Goal: Task Accomplishment & Management: Complete application form

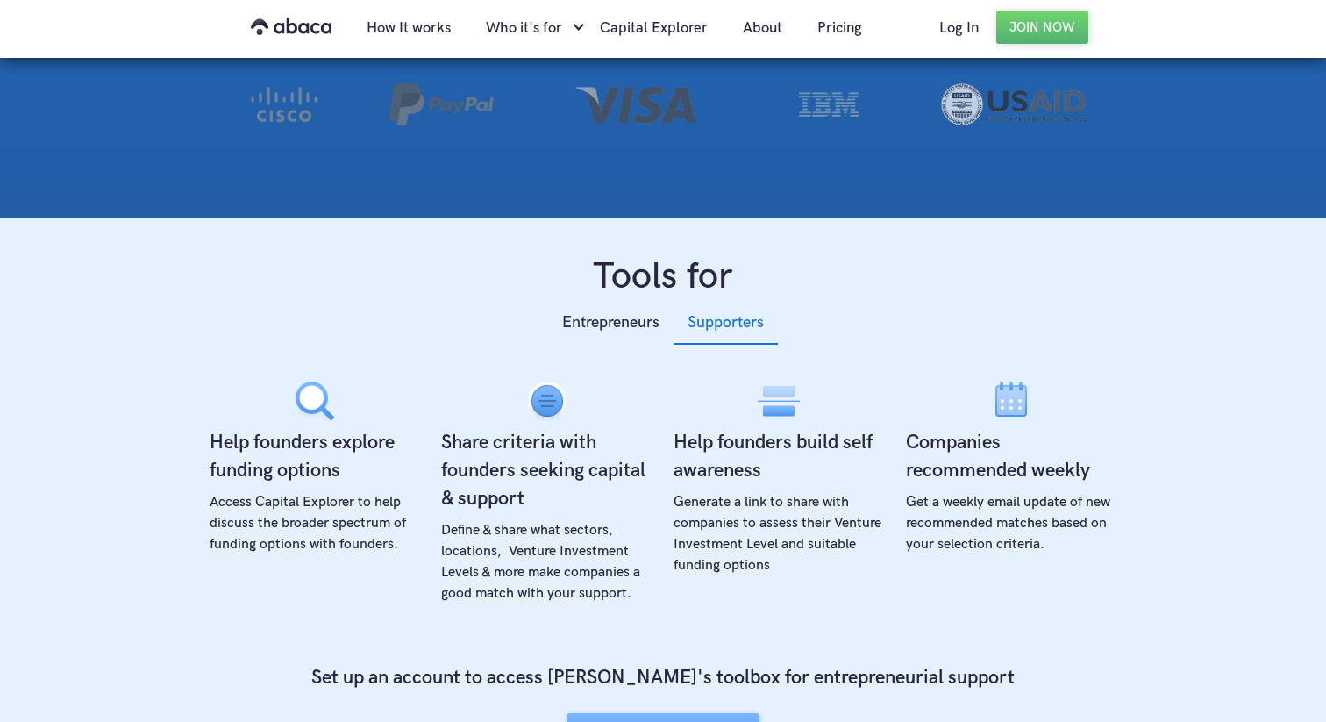
scroll to position [459, 0]
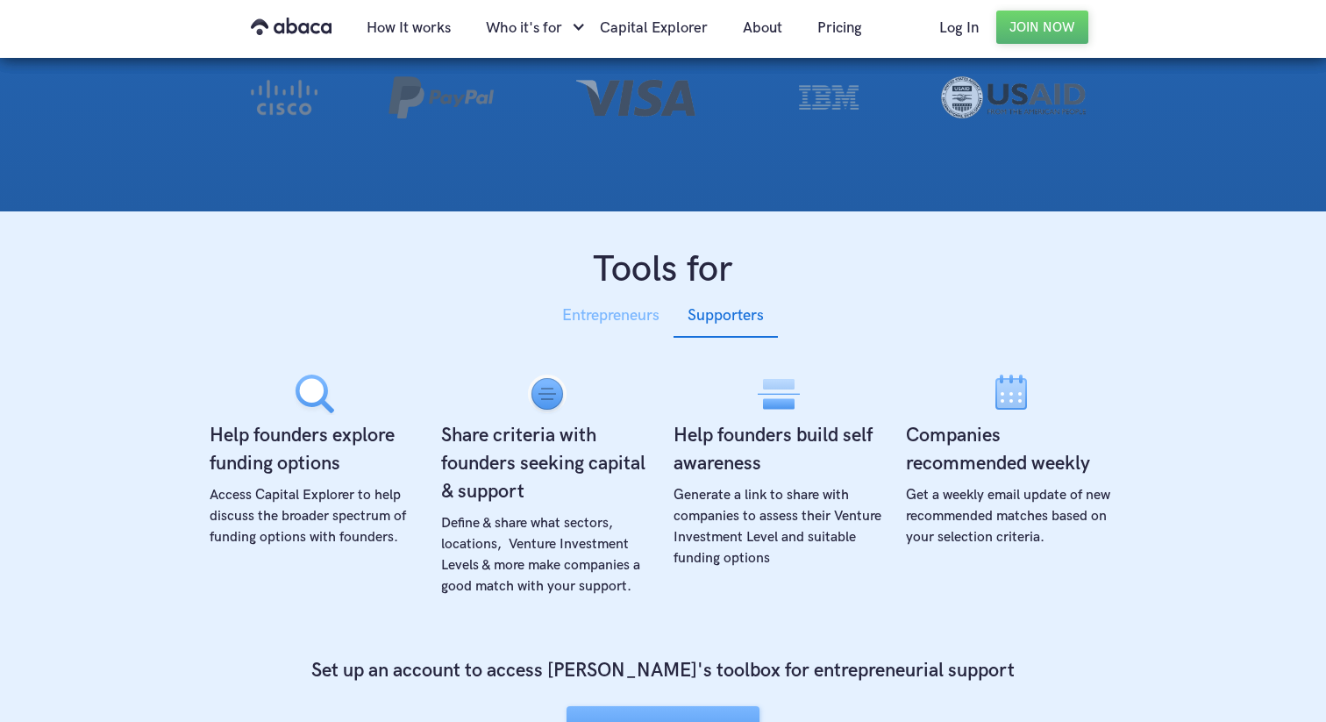
click at [632, 312] on div "Entrepreneurs" at bounding box center [610, 316] width 97 height 26
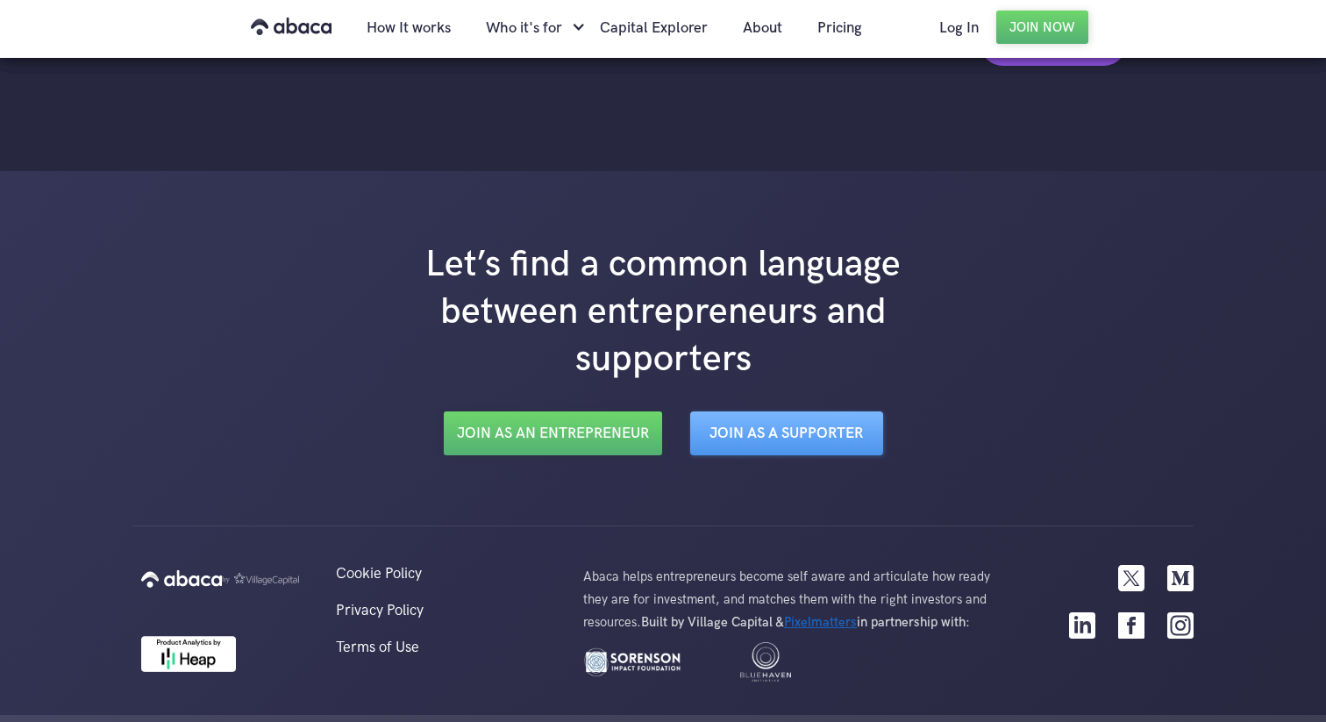
scroll to position [2922, 0]
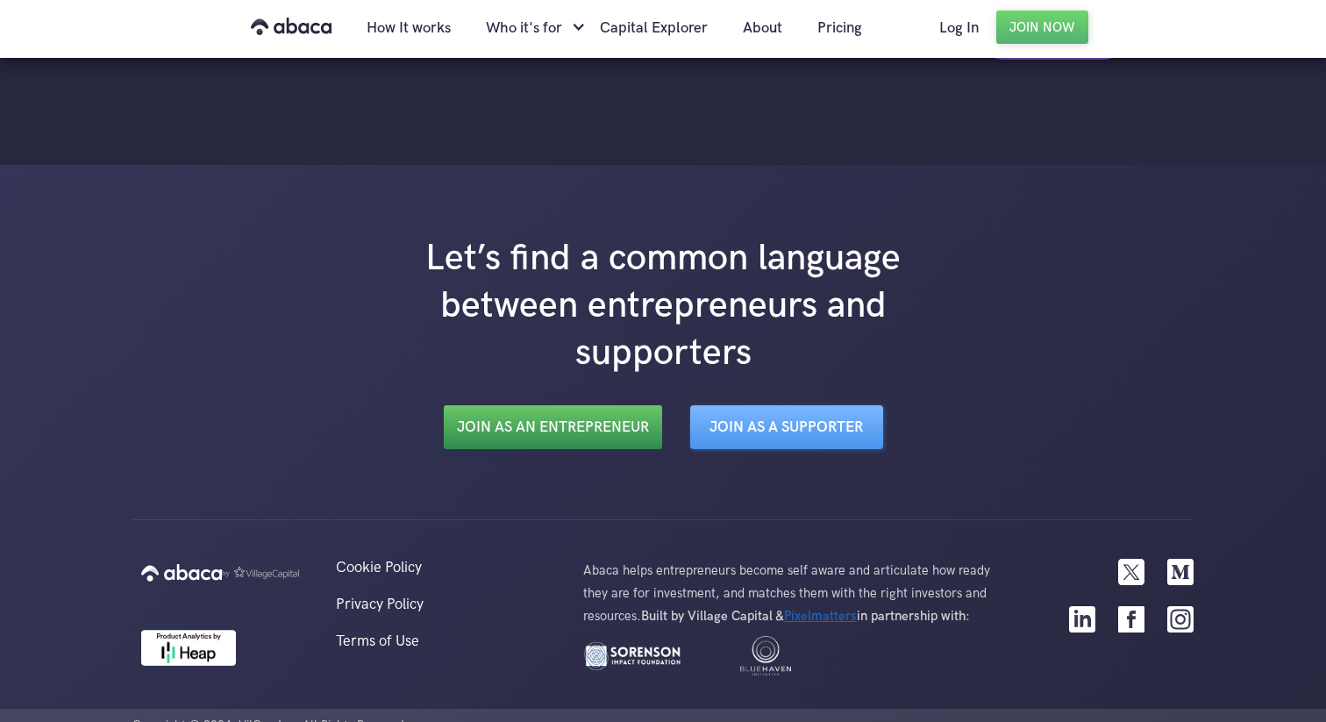
click at [553, 415] on link "Join as an Entrepreneur" at bounding box center [553, 427] width 218 height 44
click at [844, 33] on link "Pricing" at bounding box center [840, 28] width 80 height 60
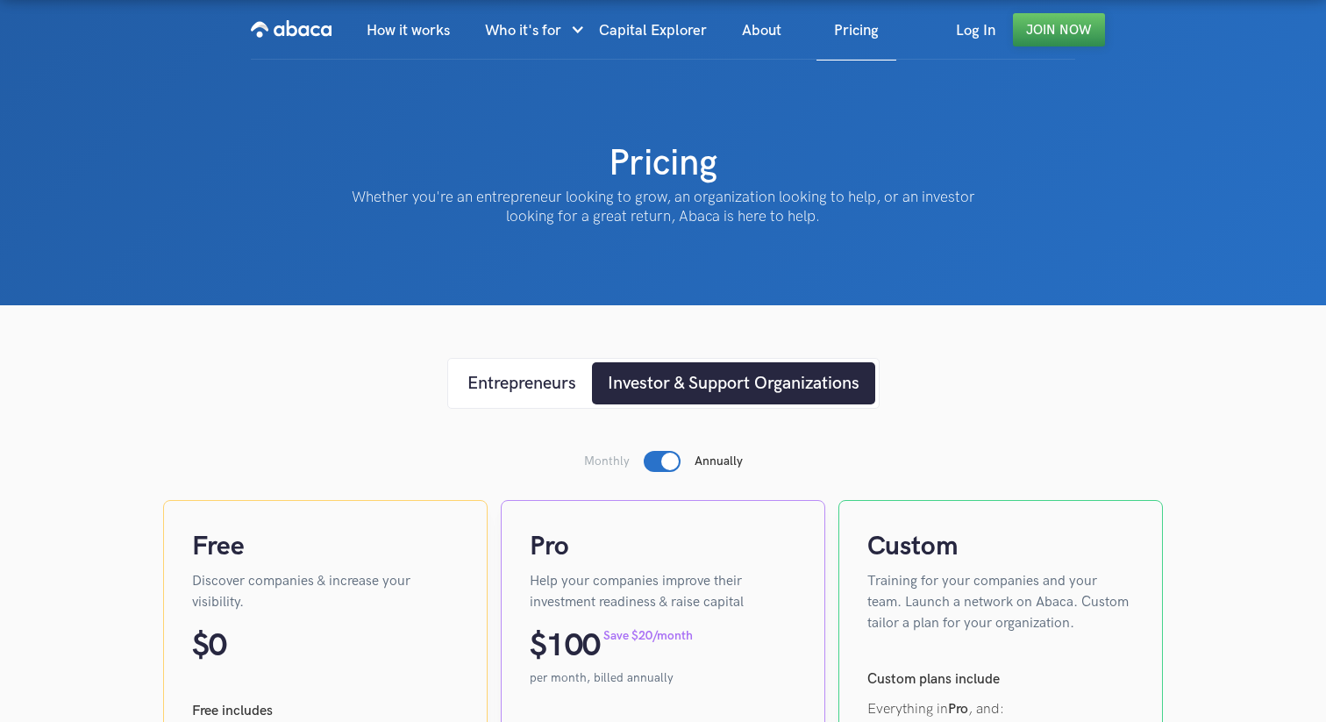
click at [1049, 38] on link "Join Now" at bounding box center [1059, 29] width 92 height 33
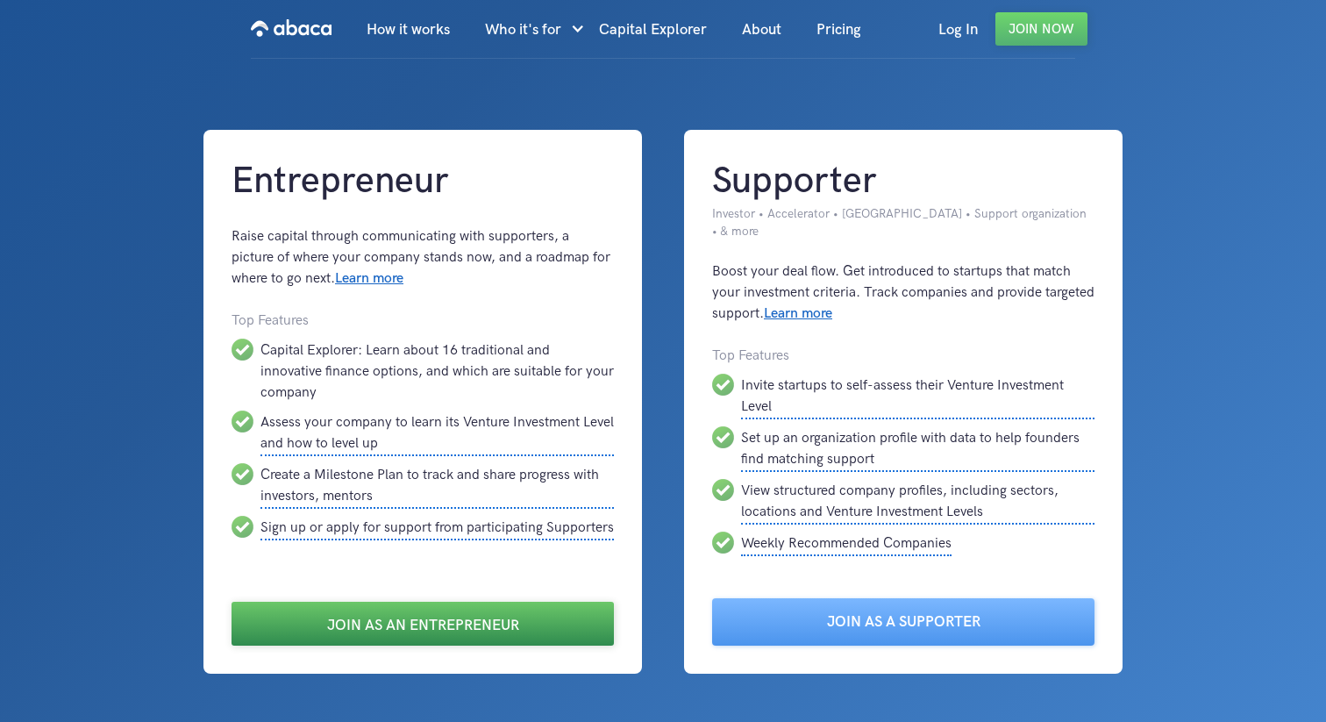
click at [475, 602] on link "Join as an Entrepreneur" at bounding box center [423, 624] width 382 height 44
